Goal: Find contact information: Find contact information

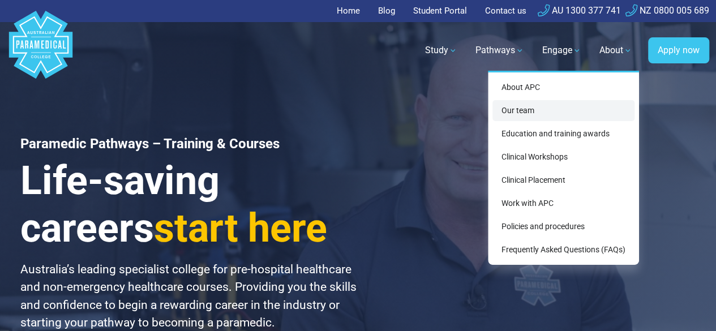
click at [518, 108] on link "Our team" at bounding box center [563, 110] width 142 height 21
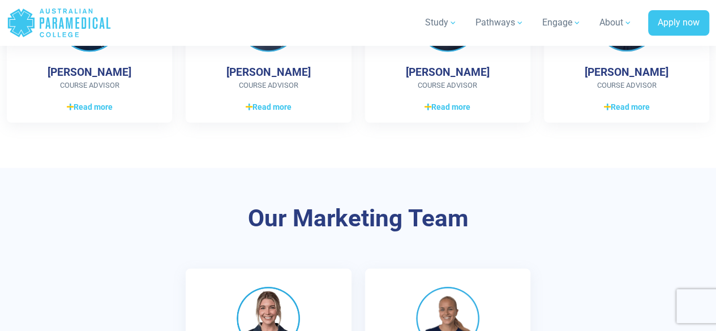
scroll to position [1697, 0]
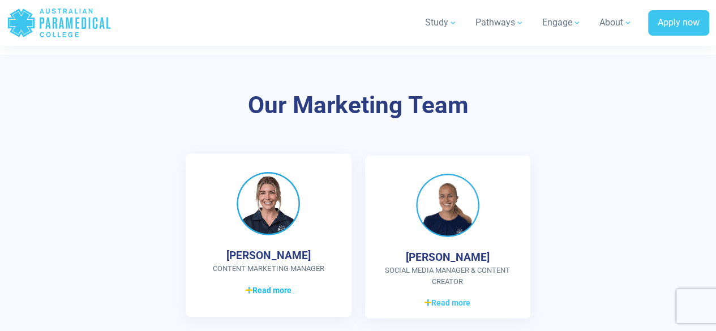
click at [249, 286] on icon at bounding box center [248, 290] width 7 height 8
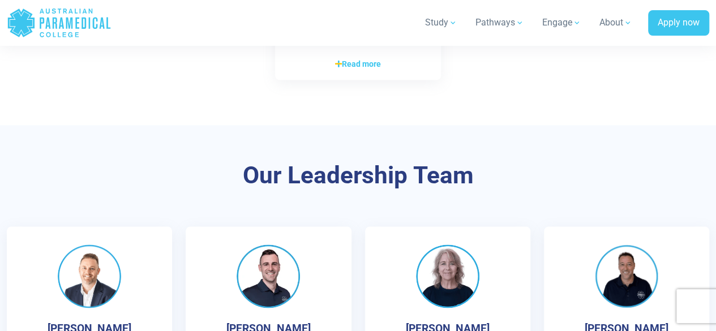
scroll to position [2998, 0]
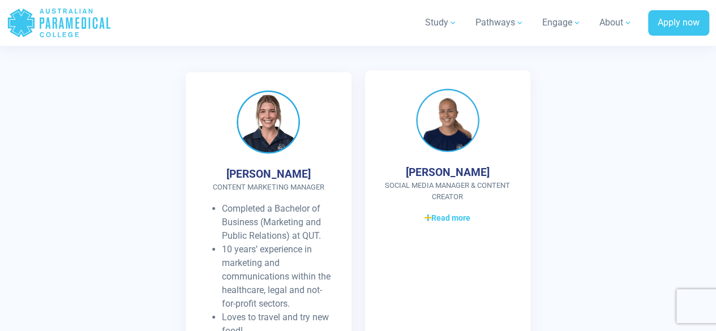
scroll to position [1632, 0]
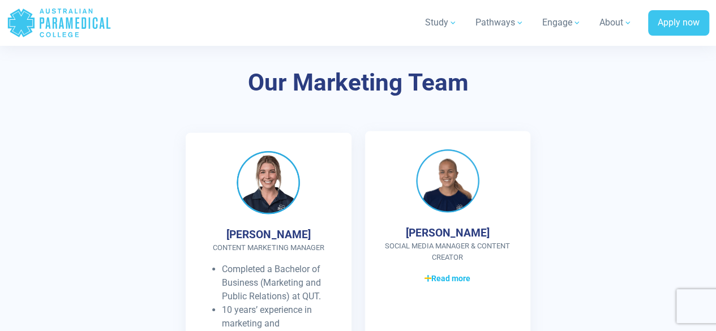
click at [454, 283] on span "Read more" at bounding box center [447, 279] width 46 height 12
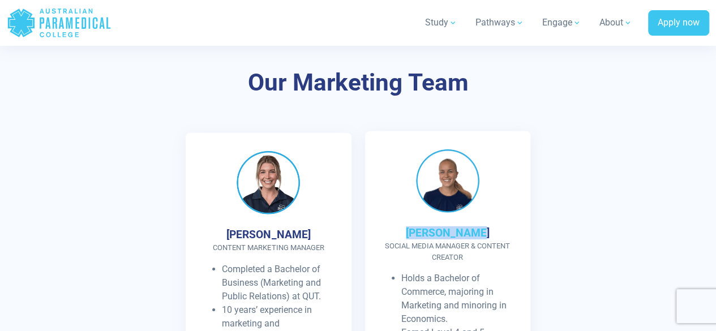
drag, startPoint x: 418, startPoint y: 234, endPoint x: 484, endPoint y: 230, distance: 65.7
click at [483, 230] on div "[PERSON_NAME] Social Media Manager & Content Creator Holds a Bachelor of Commer…" at bounding box center [447, 325] width 165 height 389
copy h4 "[PERSON_NAME]"
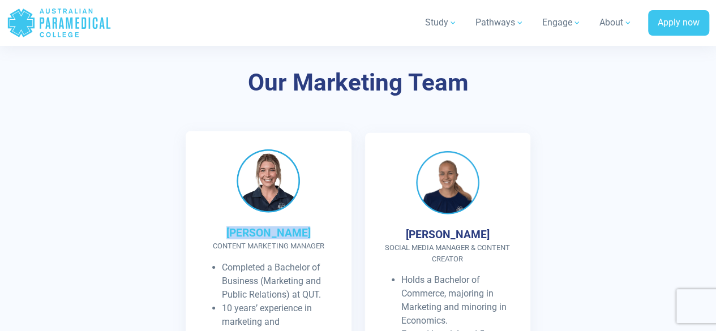
drag, startPoint x: 235, startPoint y: 229, endPoint x: 298, endPoint y: 230, distance: 62.2
click at [298, 230] on div "[PERSON_NAME] Content Marketing Manager Completed a Bachelor of Business (Marke…" at bounding box center [268, 325] width 165 height 389
copy h4 "[PERSON_NAME]"
click at [125, 160] on div "[PERSON_NAME] Content Marketing Manager Completed a Bachelor of Business (Marke…" at bounding box center [358, 332] width 716 height 398
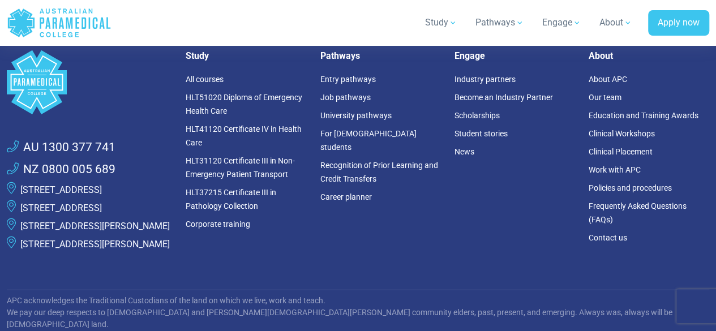
scroll to position [3546, 0]
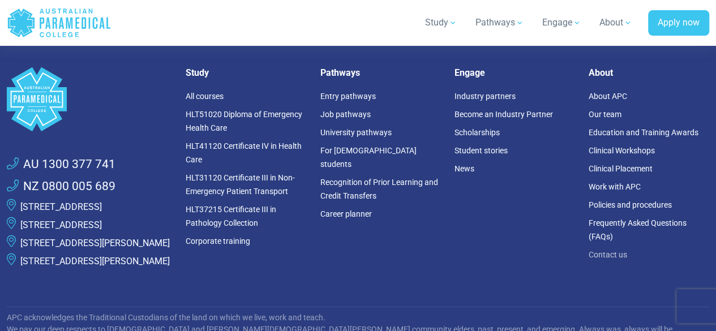
click at [601, 250] on link "Contact us" at bounding box center [607, 254] width 38 height 9
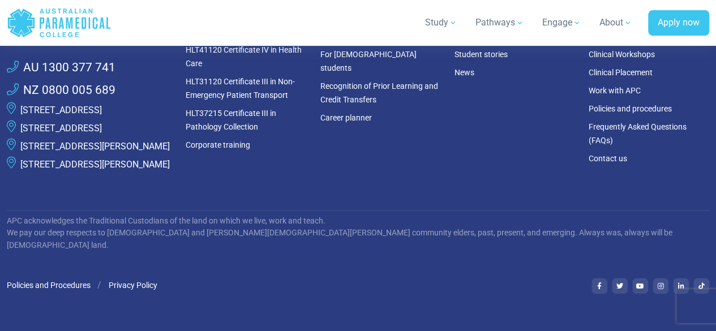
scroll to position [848, 0]
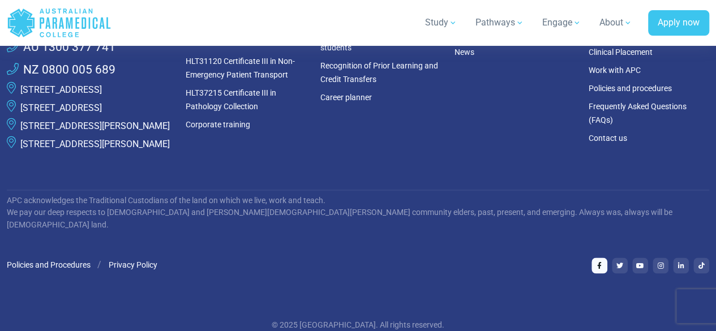
click at [598, 269] on icon at bounding box center [599, 265] width 5 height 7
